Goal: Entertainment & Leisure: Consume media (video, audio)

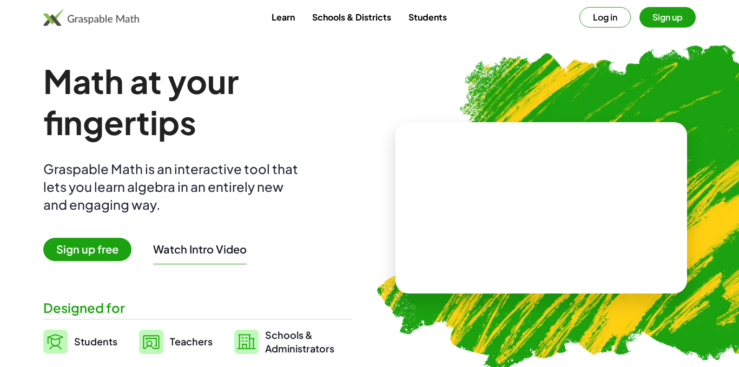
click at [537, 208] on video at bounding box center [541, 208] width 162 height 81
click at [183, 254] on button "Watch Intro Video" at bounding box center [200, 249] width 94 height 14
